Goal: Information Seeking & Learning: Learn about a topic

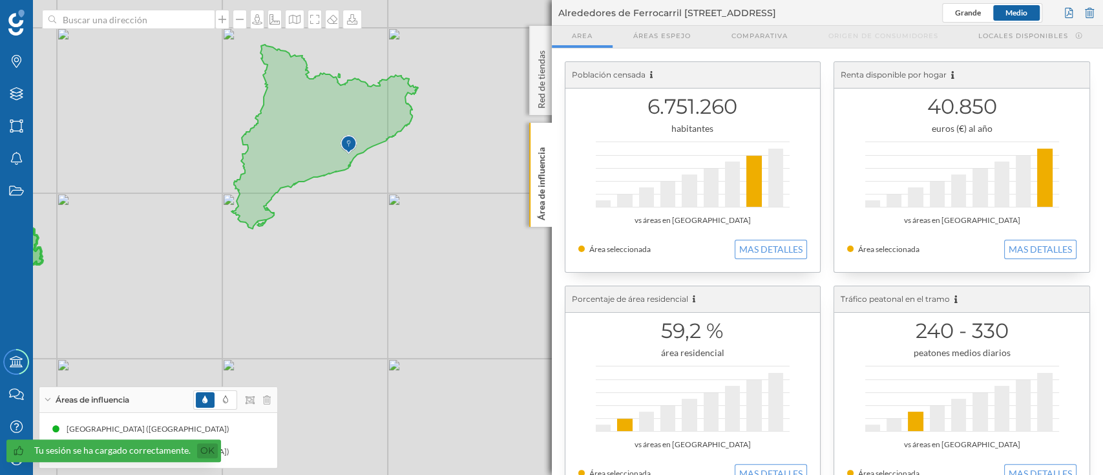
click at [206, 450] on link "Ok" at bounding box center [207, 450] width 21 height 15
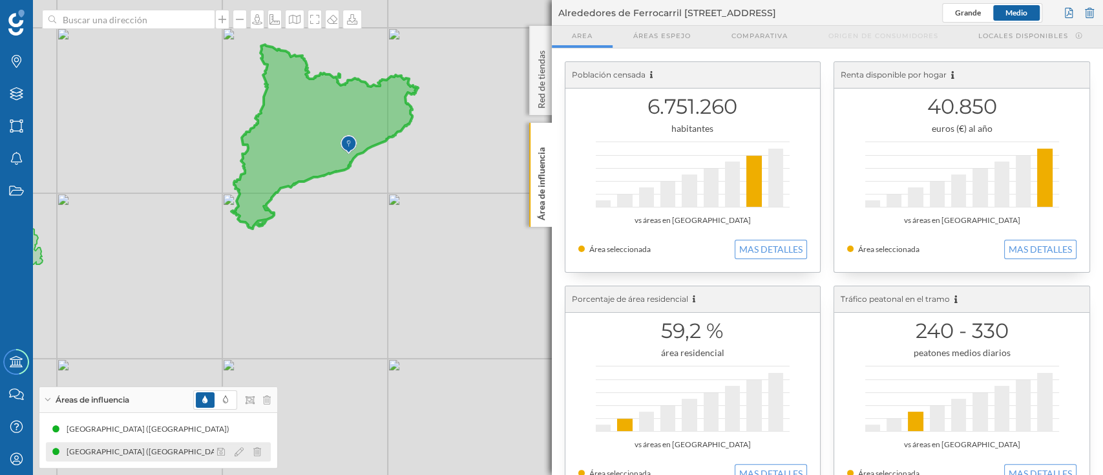
click at [152, 450] on div "[GEOGRAPHIC_DATA] ([GEOGRAPHIC_DATA])" at bounding box center [151, 451] width 169 height 13
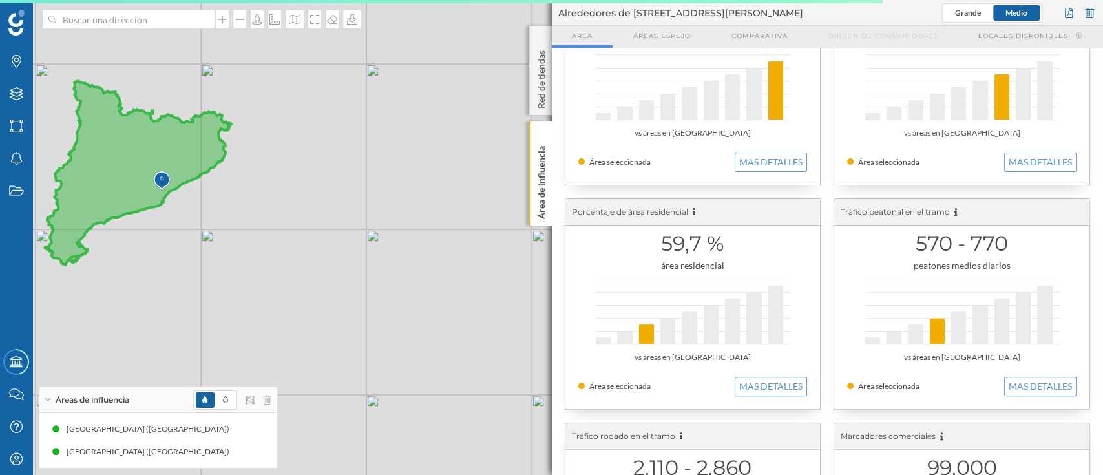
scroll to position [96, 0]
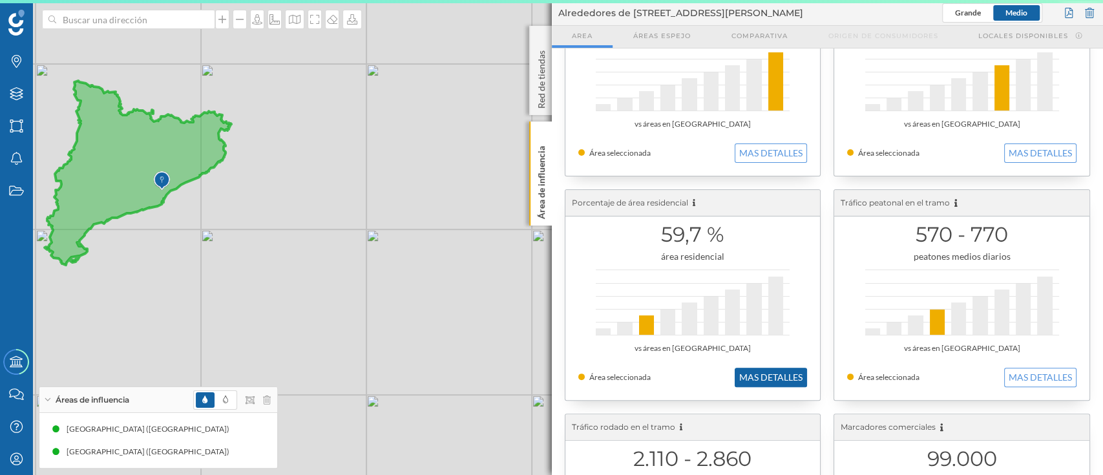
click at [778, 381] on button "MAS DETALLES" at bounding box center [770, 377] width 72 height 19
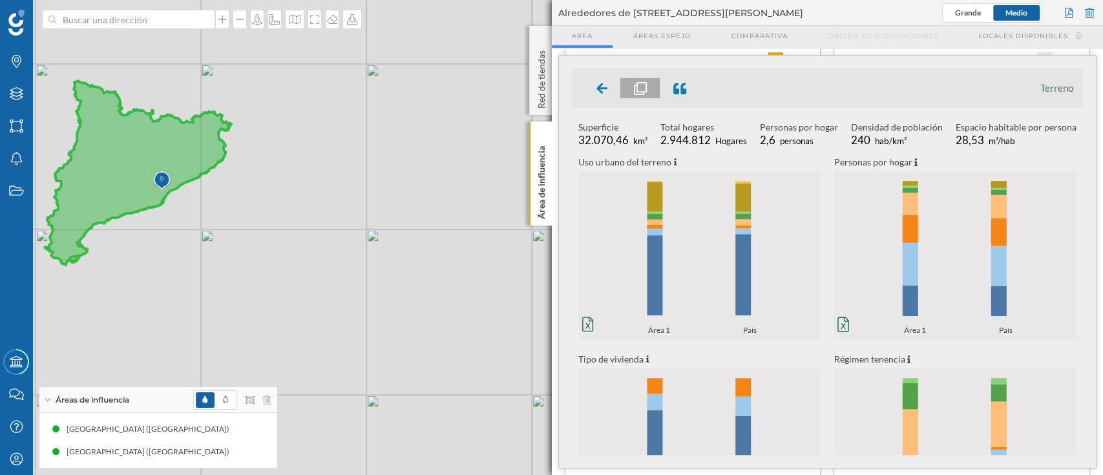
click at [687, 263] on icon "0% 20% 40% 60% 80% 100% Área 1 País 0% 20% 40% 60% 80% 100% Área 1 País" at bounding box center [699, 254] width 243 height 161
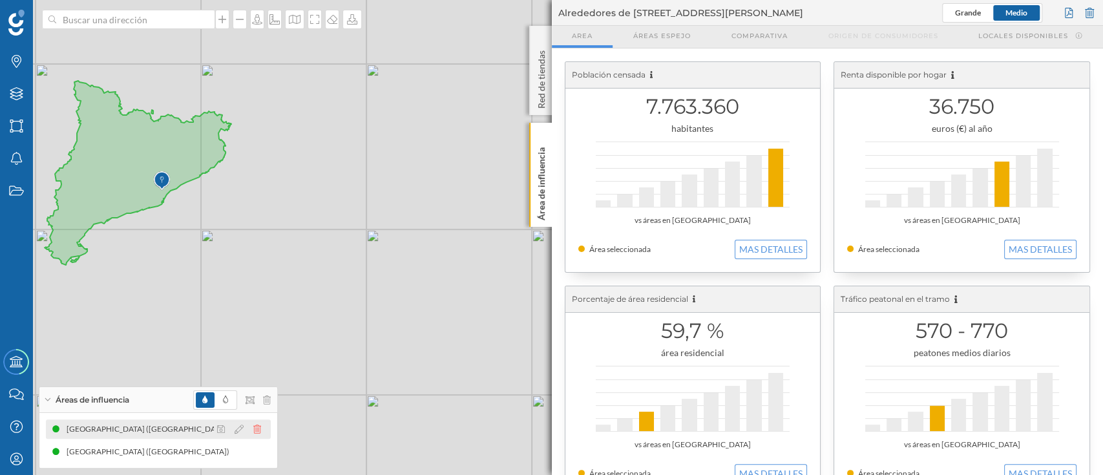
click at [259, 427] on icon at bounding box center [257, 428] width 8 height 9
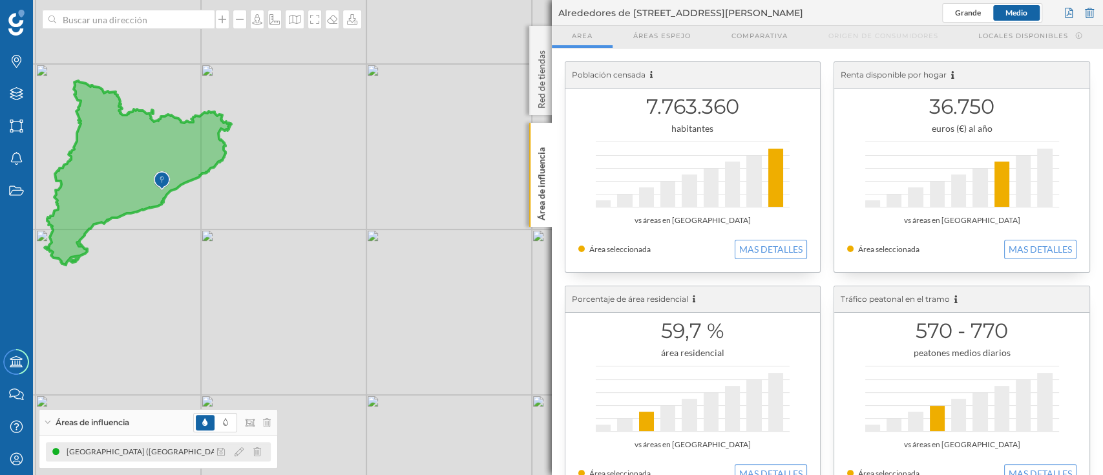
click at [261, 450] on div at bounding box center [242, 452] width 57 height 16
click at [256, 448] on icon at bounding box center [257, 451] width 8 height 9
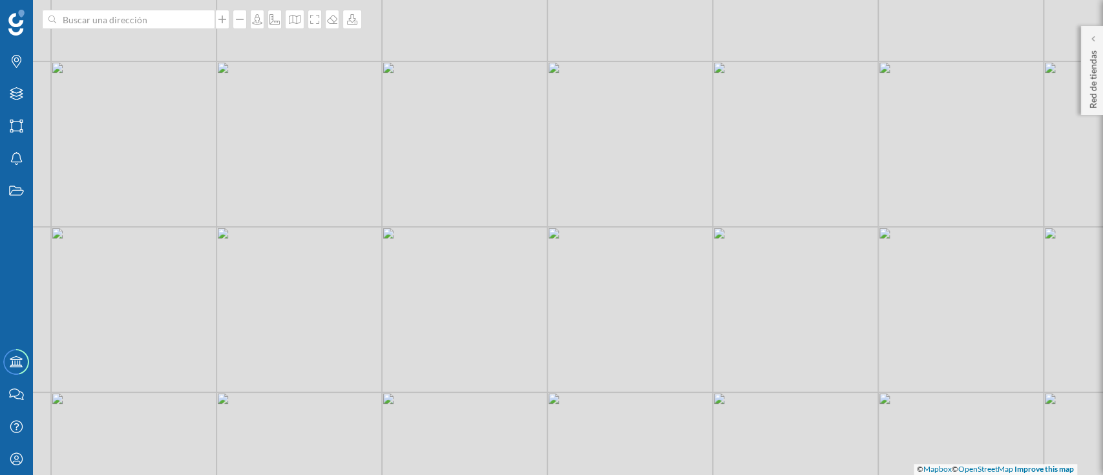
drag, startPoint x: 278, startPoint y: 392, endPoint x: 682, endPoint y: 336, distance: 407.6
click at [682, 336] on div "© Mapbox © OpenStreetMap Improve this map" at bounding box center [551, 237] width 1103 height 475
drag, startPoint x: 412, startPoint y: 393, endPoint x: 754, endPoint y: 252, distance: 369.6
click at [754, 252] on div "© Mapbox © OpenStreetMap Improve this map" at bounding box center [551, 237] width 1103 height 475
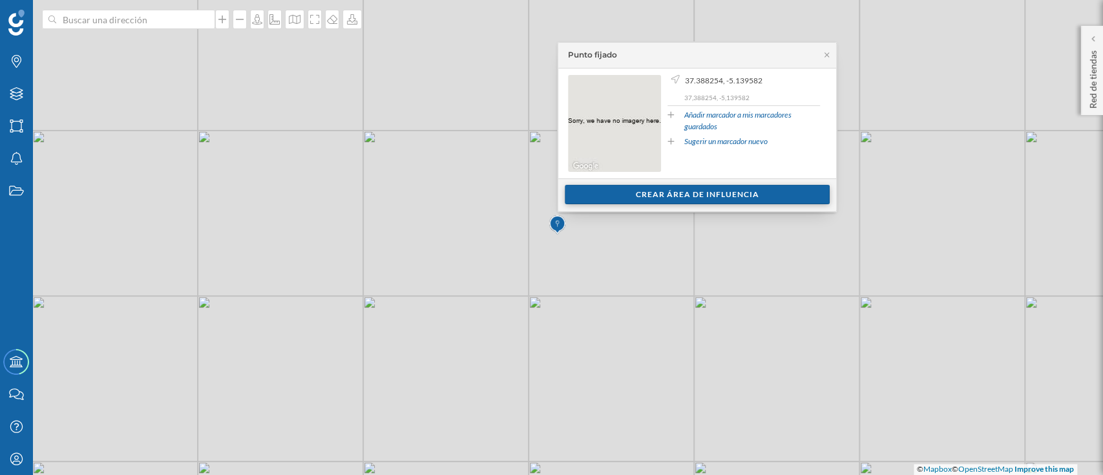
click at [726, 191] on div "Crear área de influencia" at bounding box center [697, 194] width 265 height 19
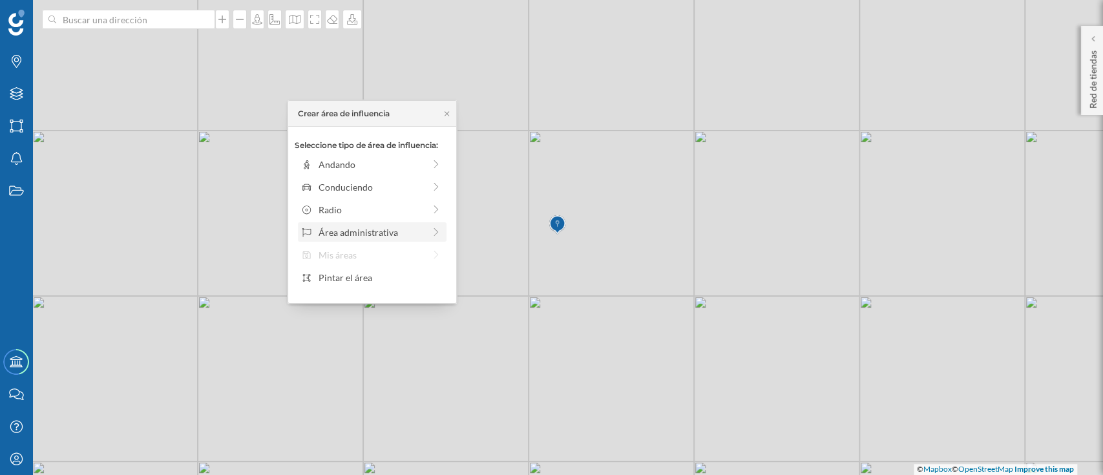
click at [427, 224] on div "Área administrativa" at bounding box center [372, 231] width 149 height 19
click at [422, 165] on div "[GEOGRAPHIC_DATA]" at bounding box center [381, 165] width 127 height 14
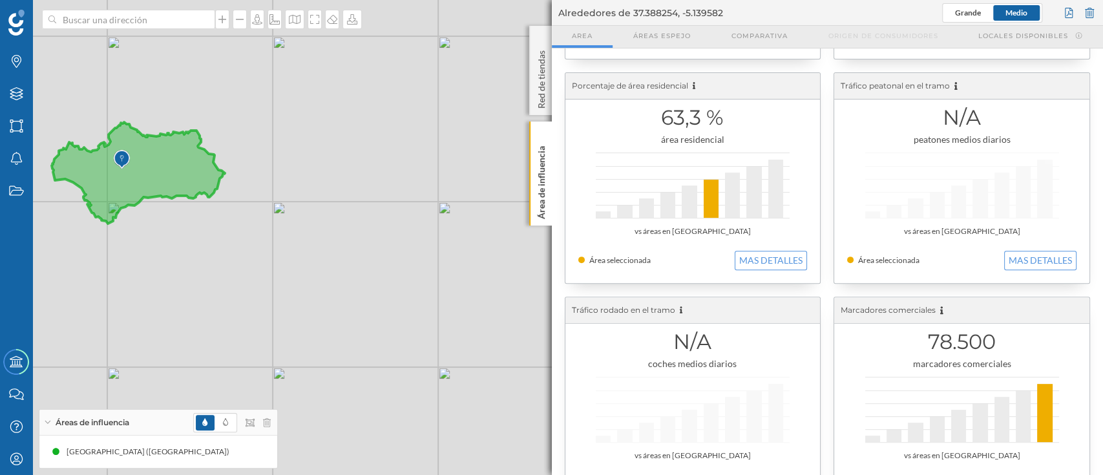
scroll to position [255, 0]
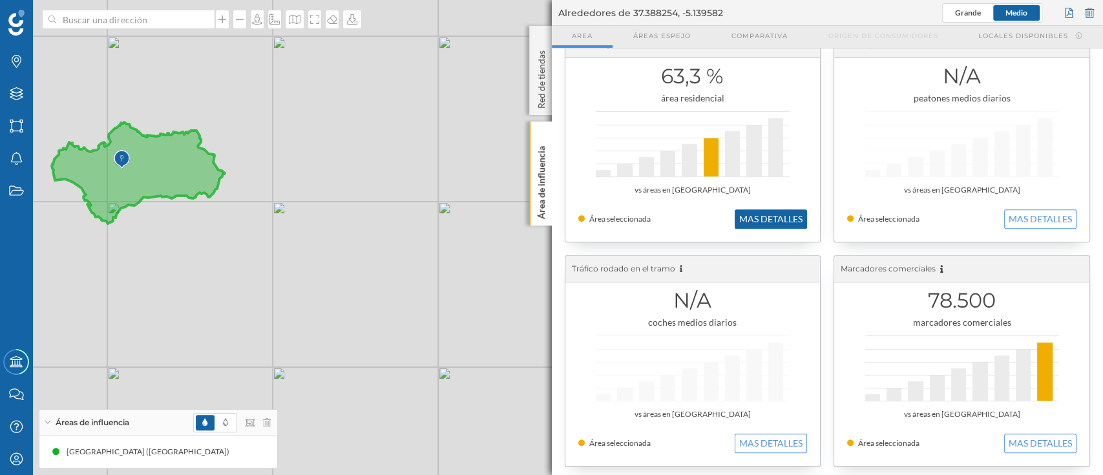
click at [762, 216] on button "MAS DETALLES" at bounding box center [770, 218] width 72 height 19
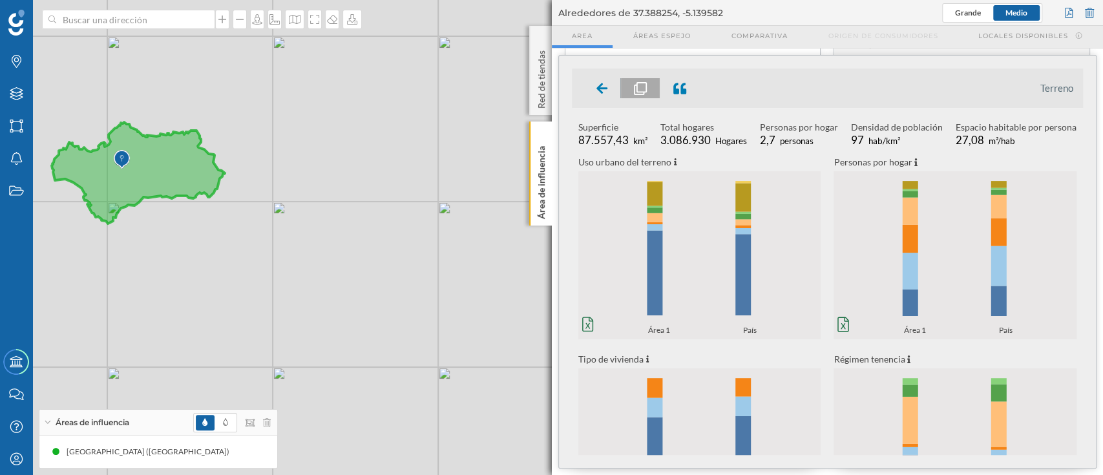
click at [691, 199] on icon "0% 20% 40% 60% 80% 100% Área 1 País 0% 20% 40% 60% 80% 100% Área 1 País" at bounding box center [699, 254] width 243 height 161
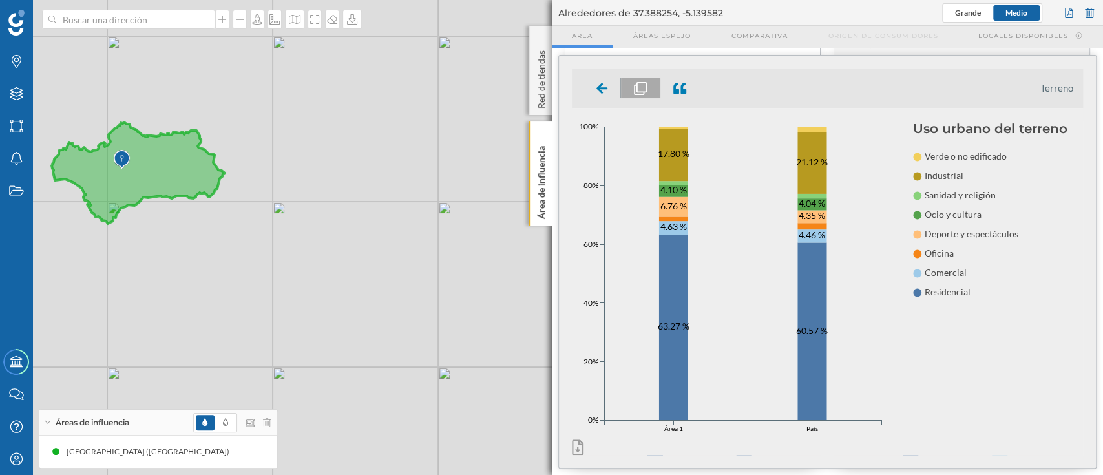
click at [698, 266] on icon "0% 20% 40% 60% 80% 100% Área 1 País 0% 20% 40% 60% 80% 100% Área 1 País 63.27 %…" at bounding box center [742, 280] width 341 height 319
